Goal: Feedback & Contribution: Contribute content

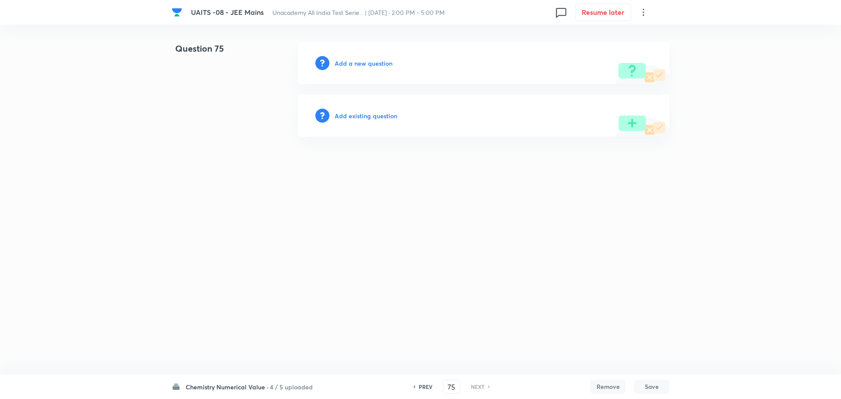
click at [380, 65] on h6 "Add a new question" at bounding box center [363, 63] width 58 height 9
click at [380, 65] on h6 "Choose a question type" at bounding box center [367, 63] width 67 height 9
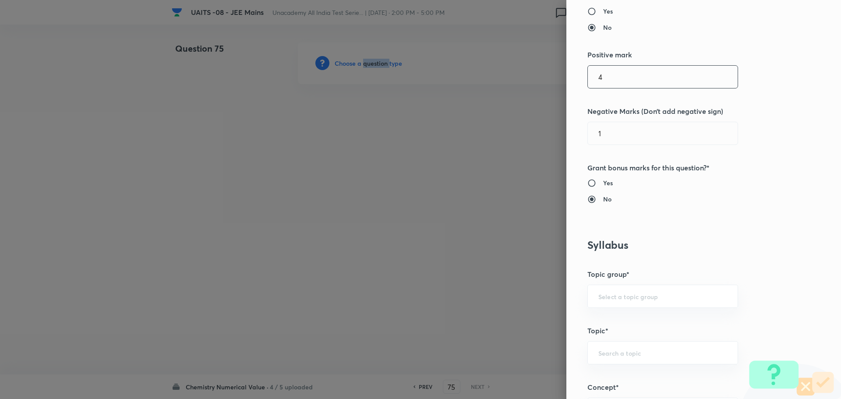
scroll to position [350, 0]
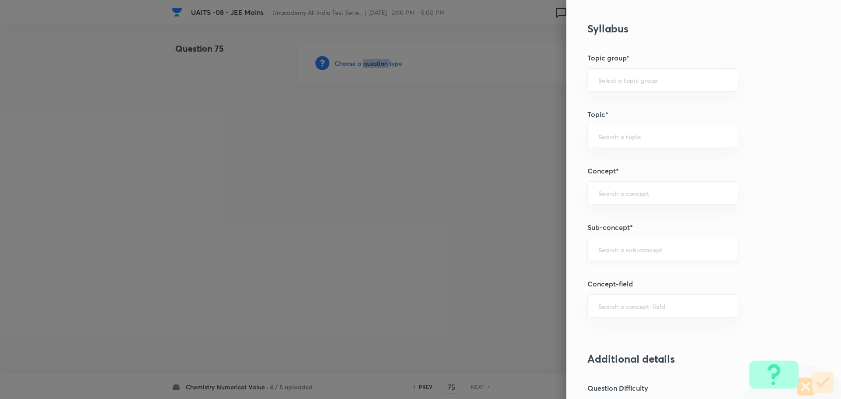
click at [658, 254] on div "​" at bounding box center [662, 249] width 151 height 23
click at [645, 268] on li "Chemical Kinetics" at bounding box center [656, 274] width 150 height 16
type input "Chemical Kinetics"
type input "Chemistry"
type input "Physical Chemistry"
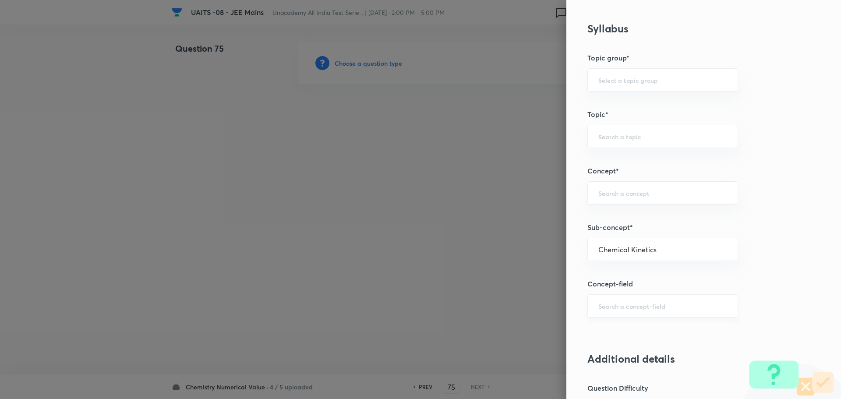
type input "Chemical Kinetics"
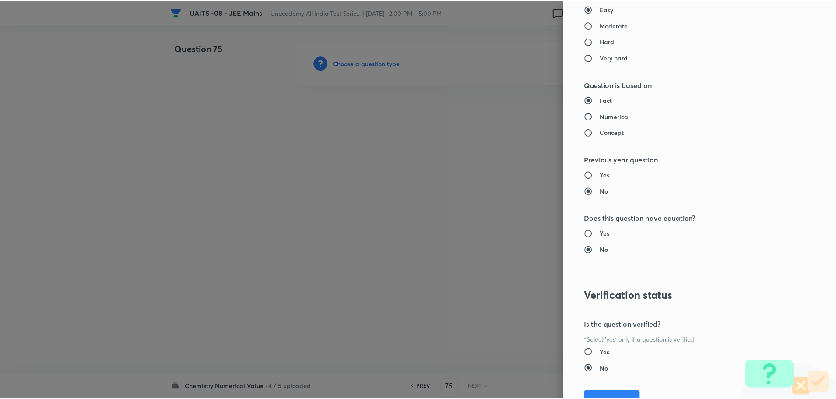
scroll to position [802, 0]
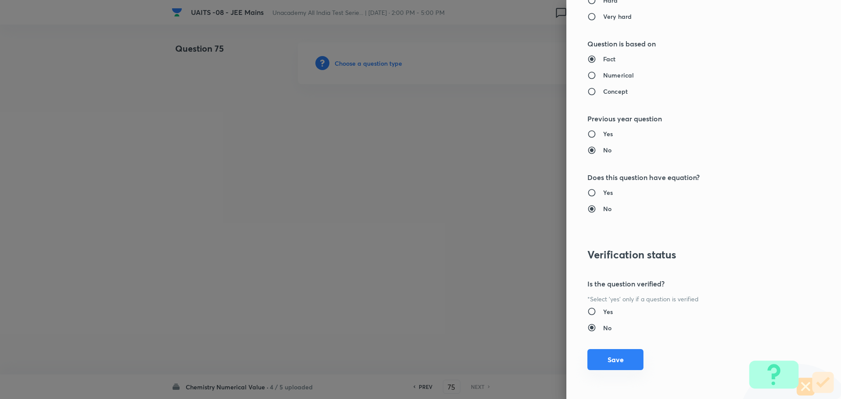
click at [616, 357] on button "Save" at bounding box center [615, 359] width 56 height 21
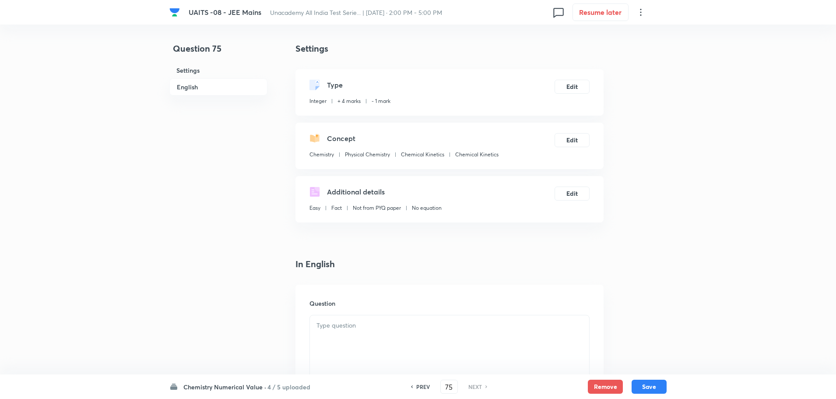
click at [405, 310] on div "Question" at bounding box center [450, 348] width 308 height 126
click at [405, 327] on p at bounding box center [450, 325] width 266 height 10
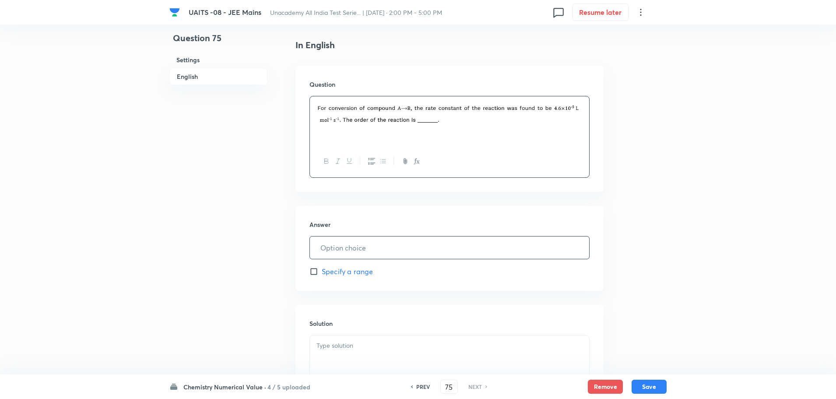
click at [410, 246] on input "text" at bounding box center [449, 247] width 279 height 22
type input "2"
click at [372, 359] on div at bounding box center [449, 359] width 279 height 49
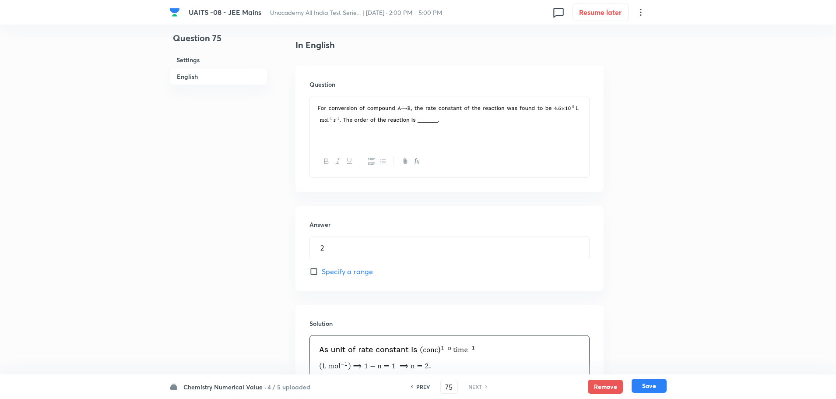
click at [651, 380] on button "Save" at bounding box center [649, 386] width 35 height 14
click at [655, 382] on button "Save" at bounding box center [649, 386] width 35 height 14
type input "2"
